Goal: Transaction & Acquisition: Purchase product/service

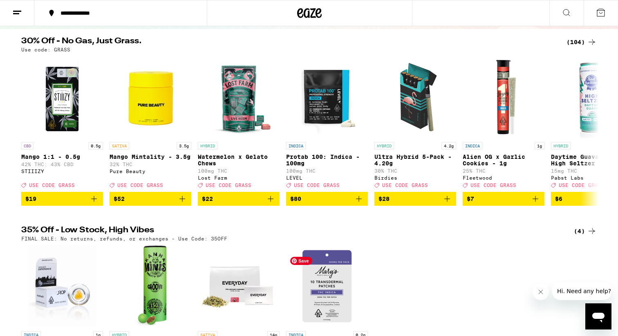
scroll to position [30, 0]
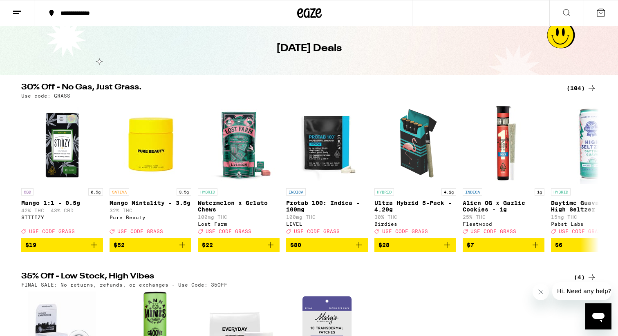
click at [576, 87] on div "(104)" at bounding box center [581, 88] width 30 height 10
